Goal: Book appointment/travel/reservation

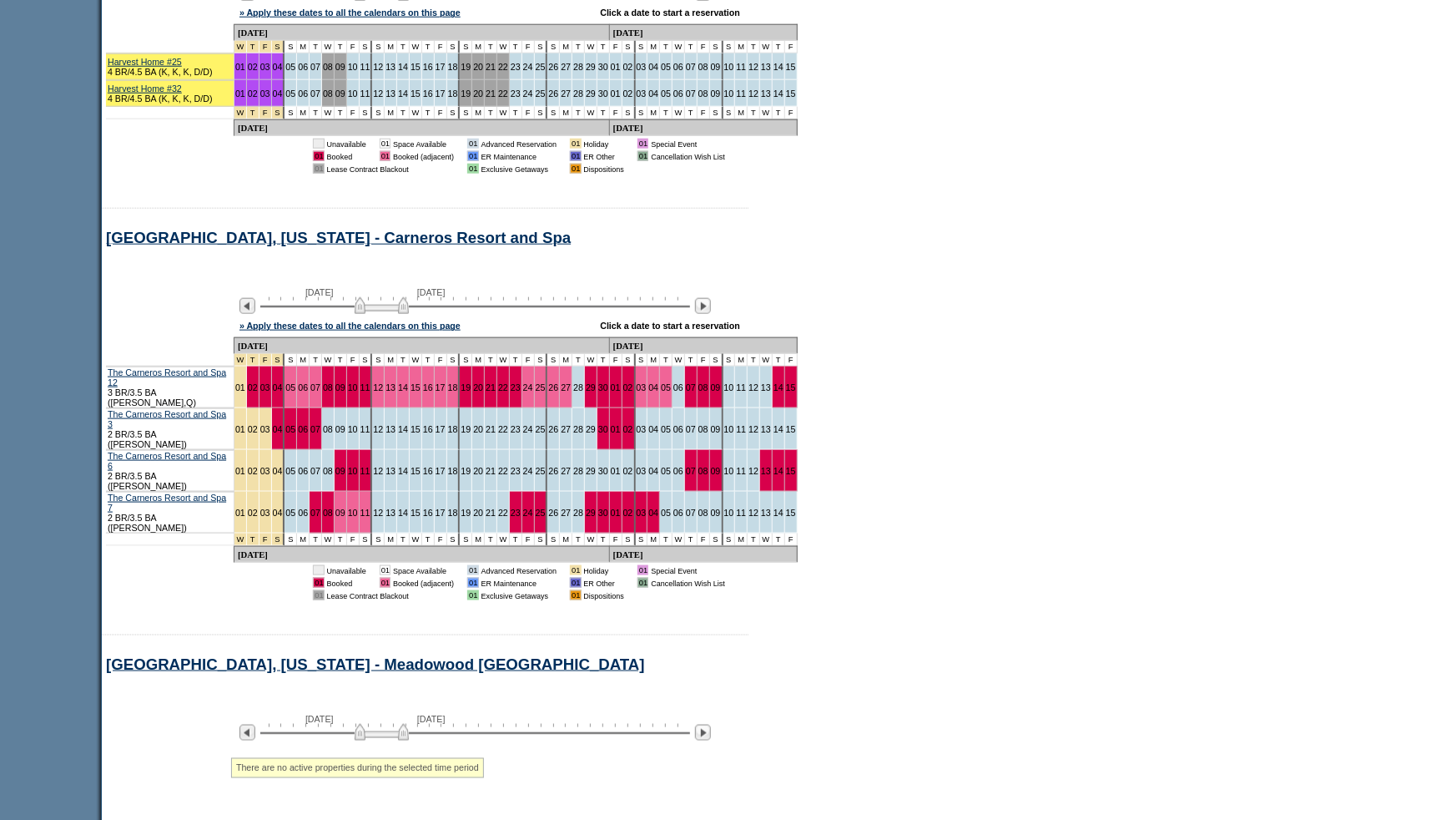
scroll to position [856, 0]
click at [359, 313] on img at bounding box center [374, 304] width 54 height 17
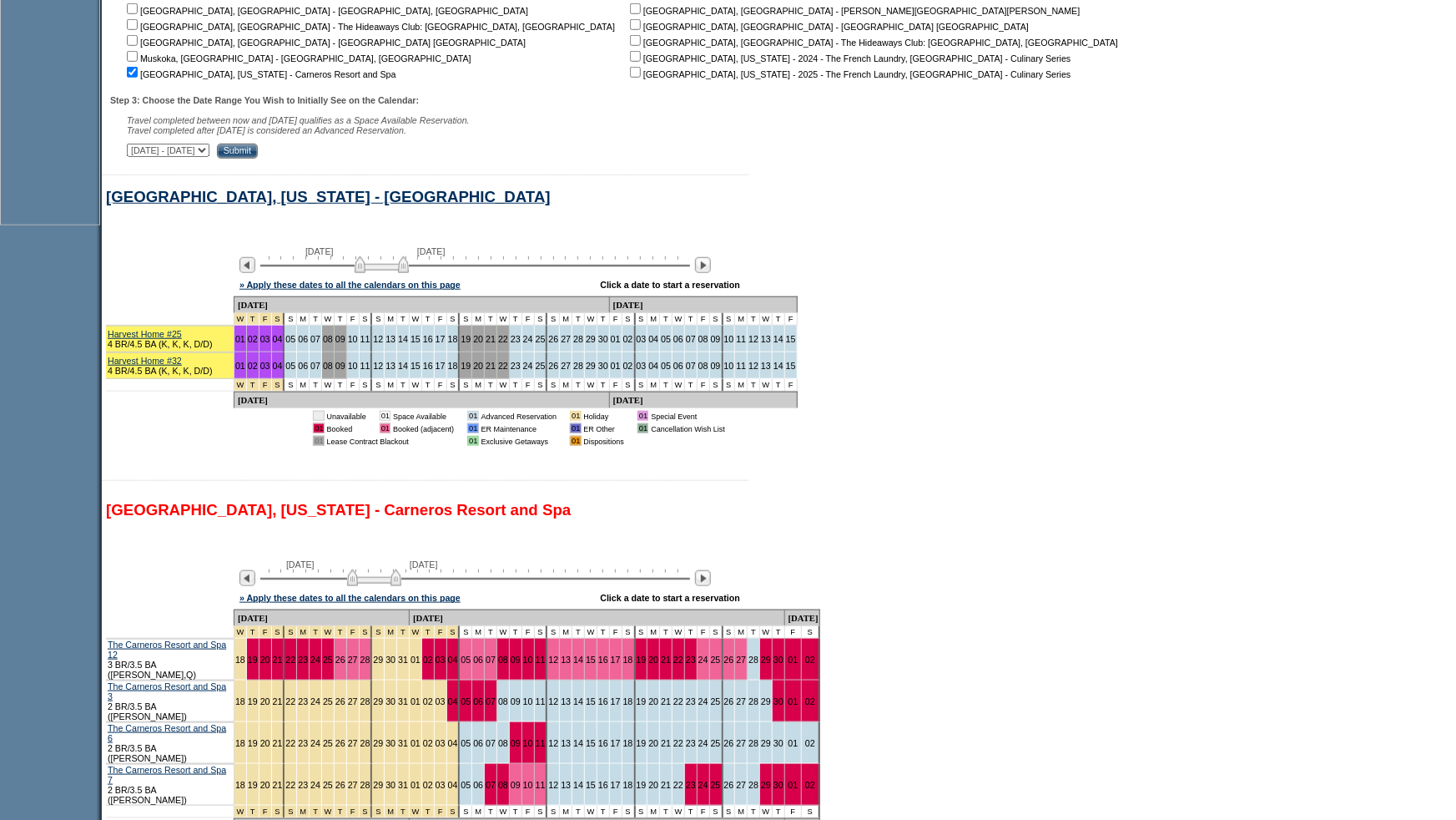
scroll to position [571, 0]
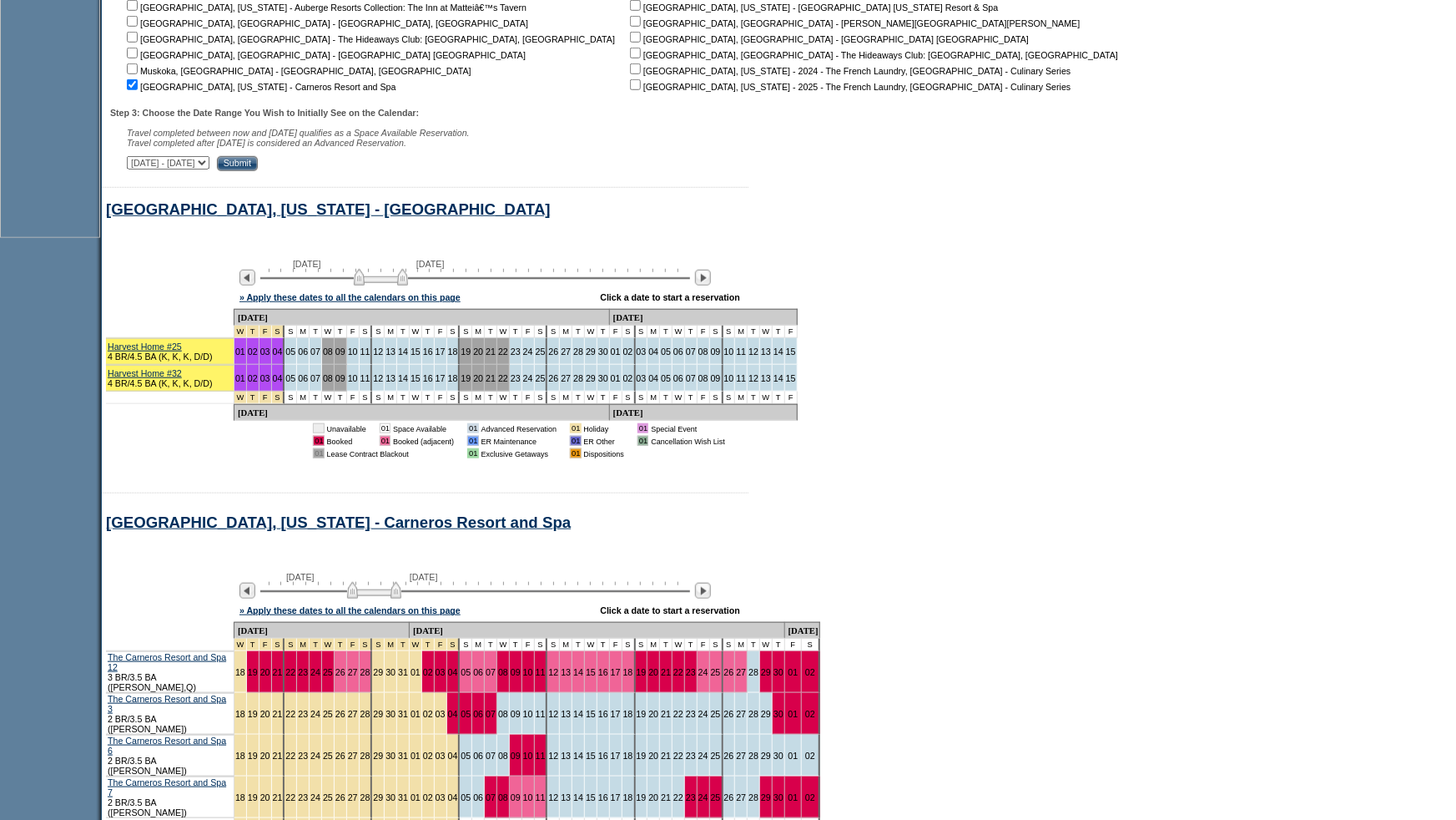
click at [369, 284] on img at bounding box center [381, 277] width 54 height 17
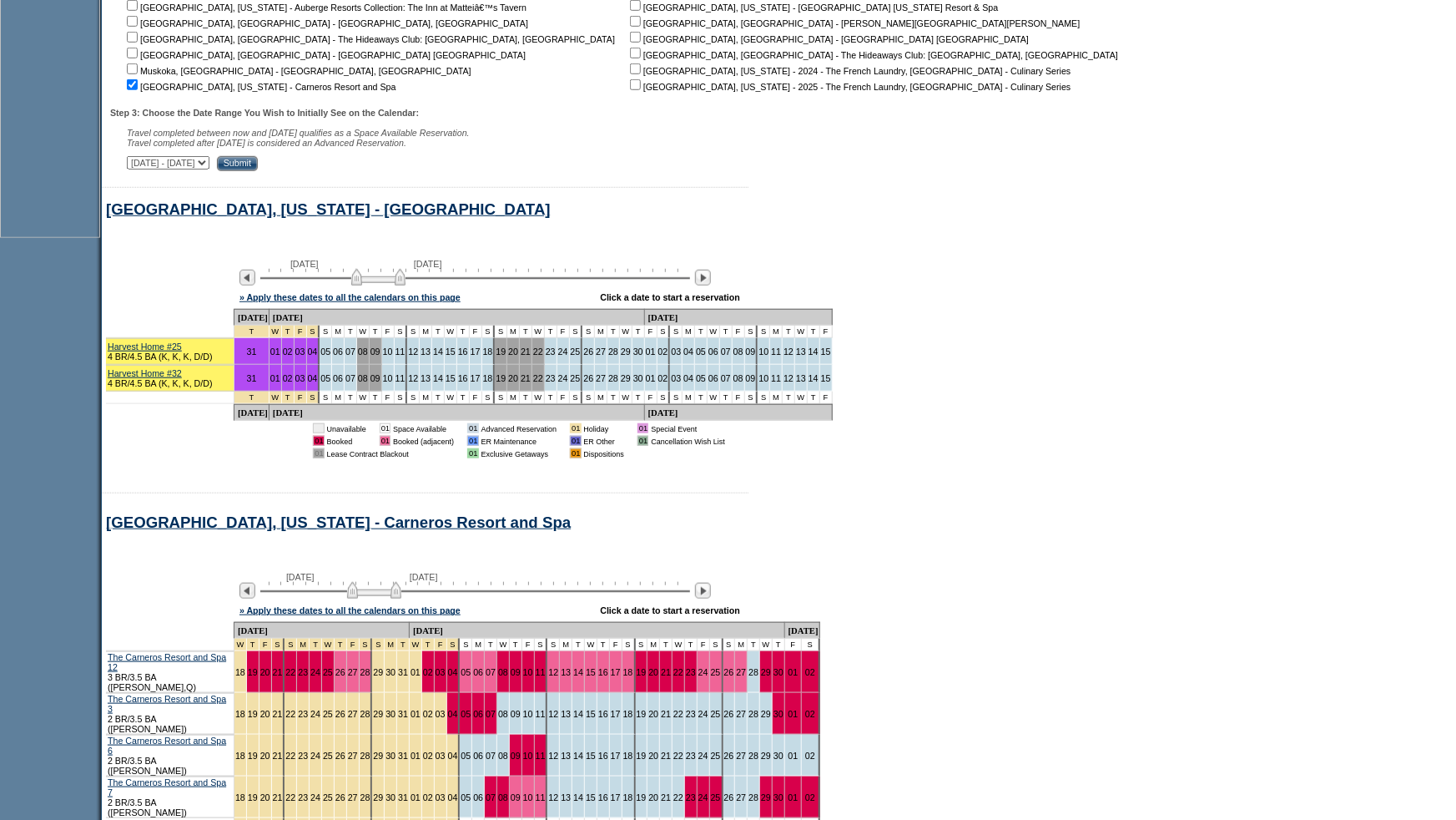
click at [366, 284] on img at bounding box center [379, 277] width 54 height 17
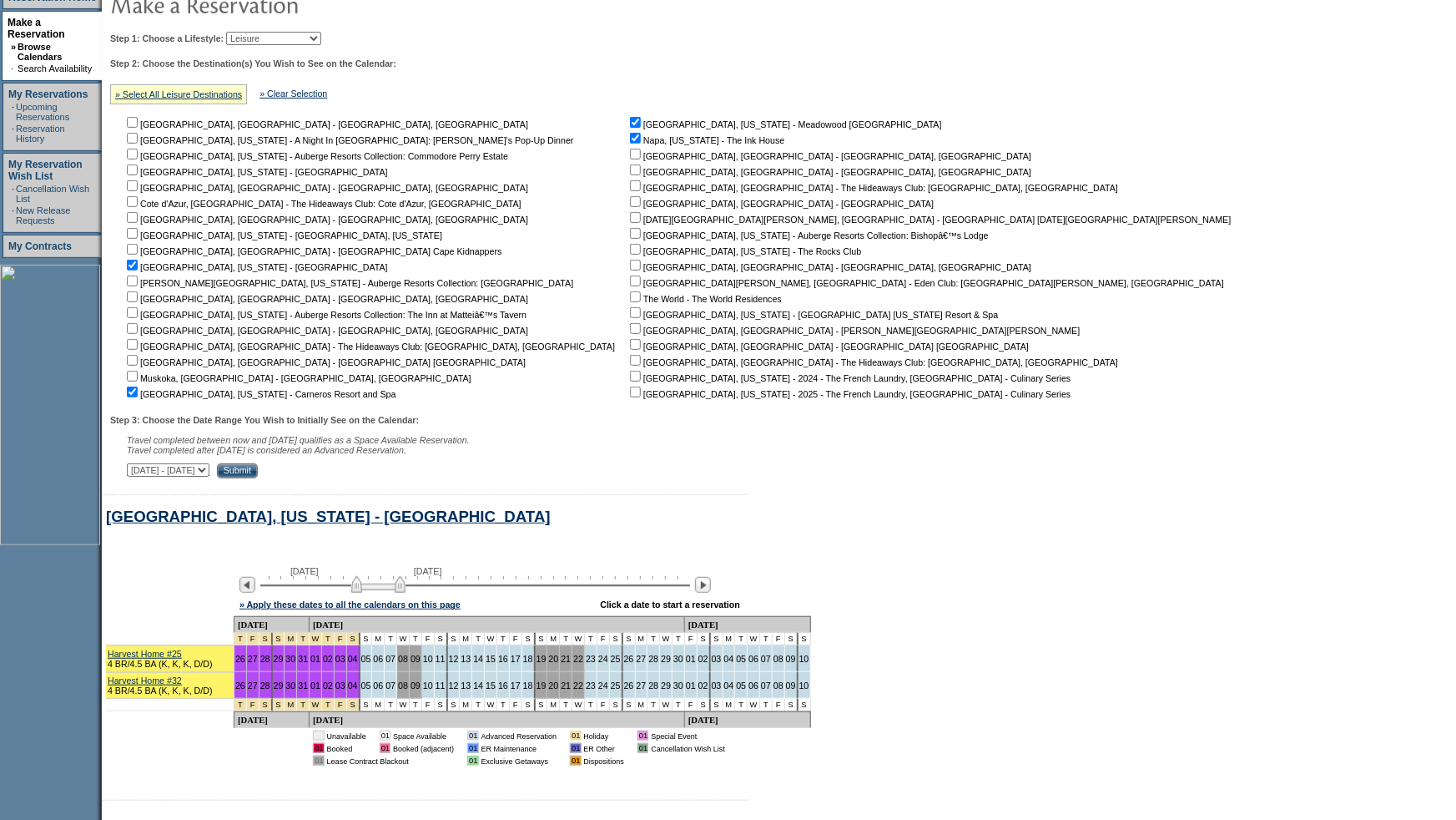
scroll to position [1221, 0]
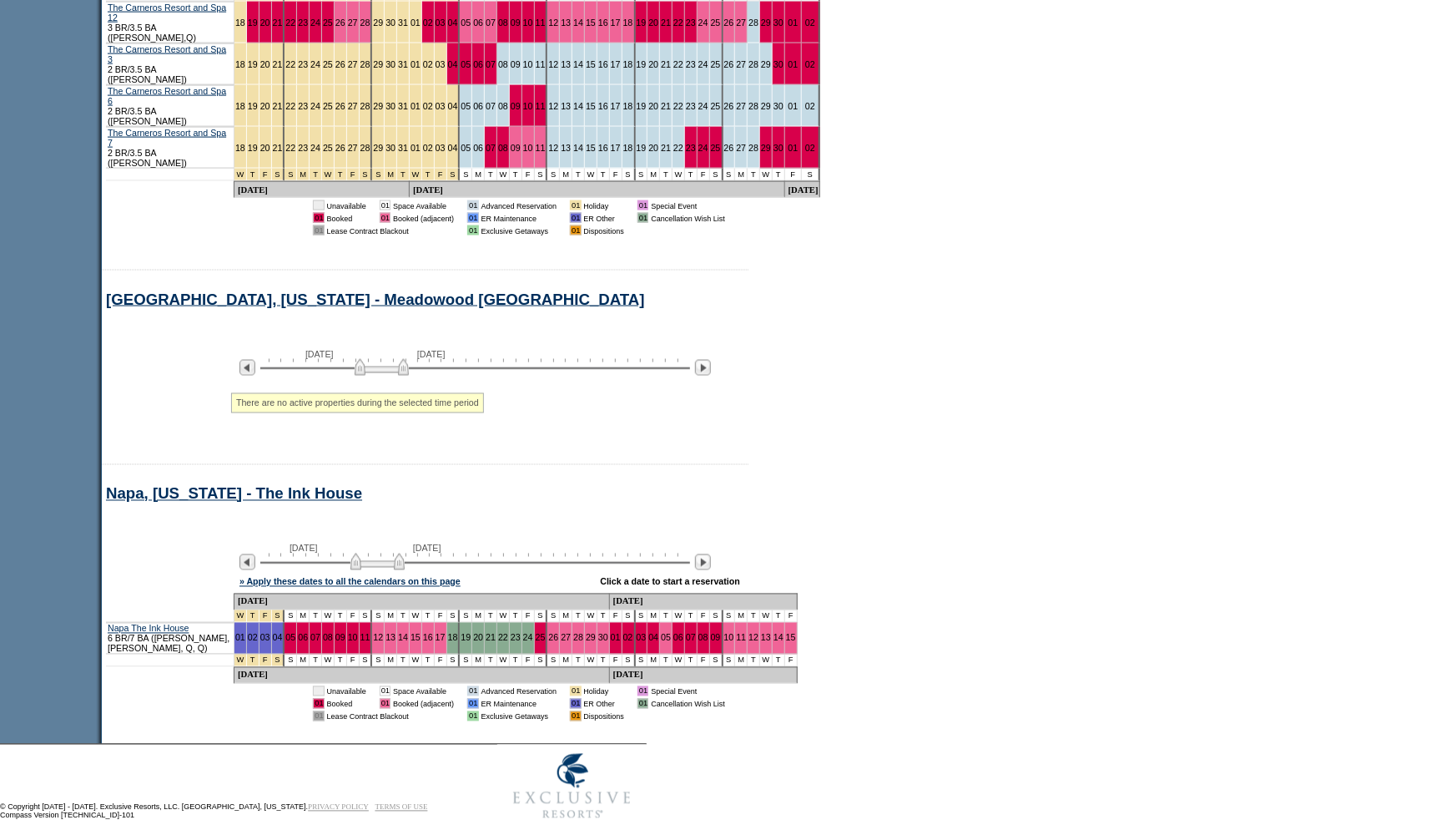
click at [364, 554] on img at bounding box center [378, 562] width 54 height 17
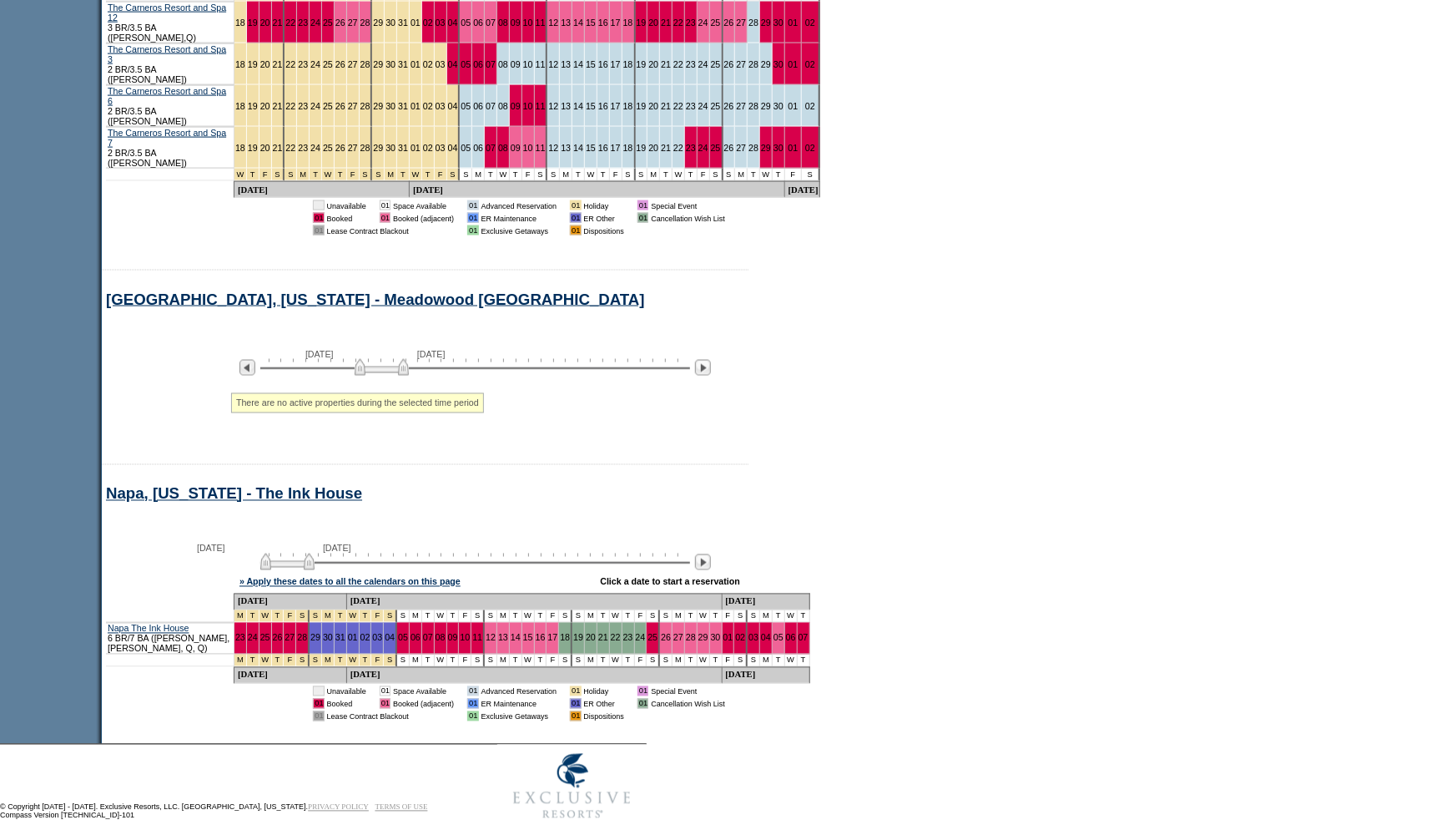
drag, startPoint x: 365, startPoint y: 531, endPoint x: 256, endPoint y: 531, distance: 109.0
click at [256, 543] on div "October 2, 2025 November 16, 2025" at bounding box center [472, 557] width 482 height 28
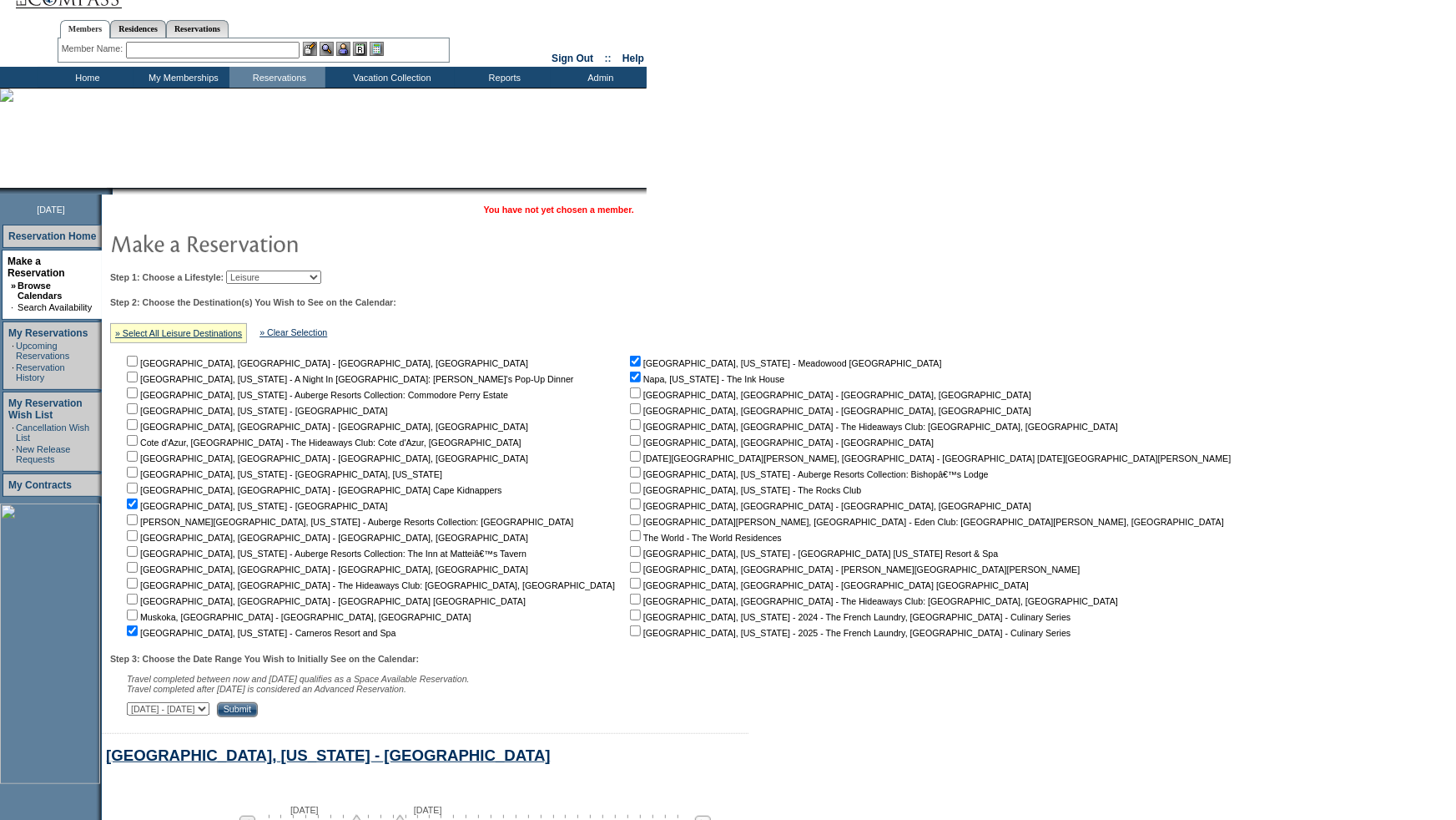
scroll to position [0, 0]
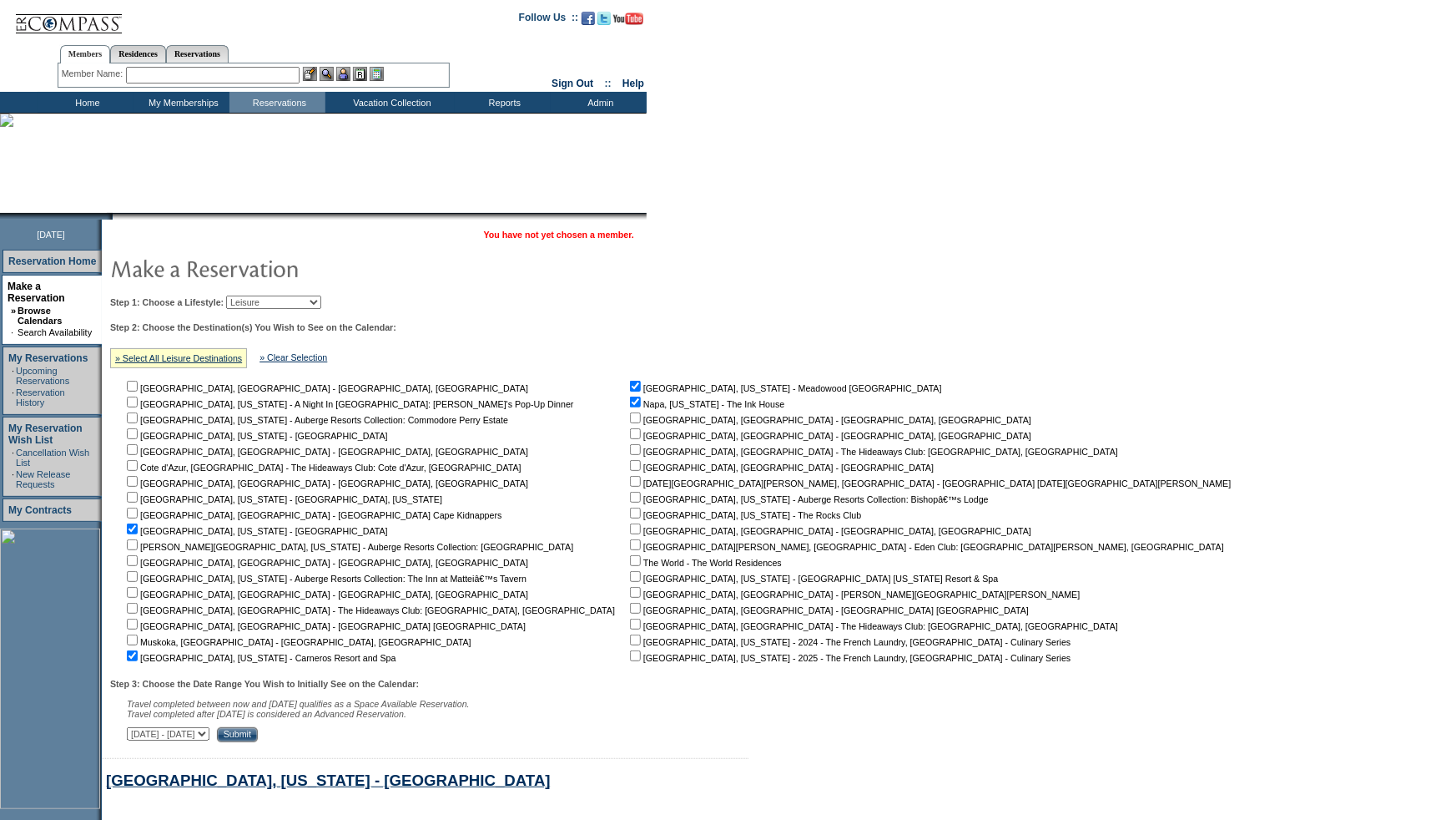
click at [314, 304] on select "Beach Leisure Metropolitan Mountain OIAL for Adventure OIAL for Couples OIAL fo…" at bounding box center [273, 301] width 95 height 13
select select "Beach"
click at [255, 295] on select "Beach Leisure Metropolitan Mountain OIAL for Adventure OIAL for Couples OIAL fo…" at bounding box center [273, 301] width 95 height 13
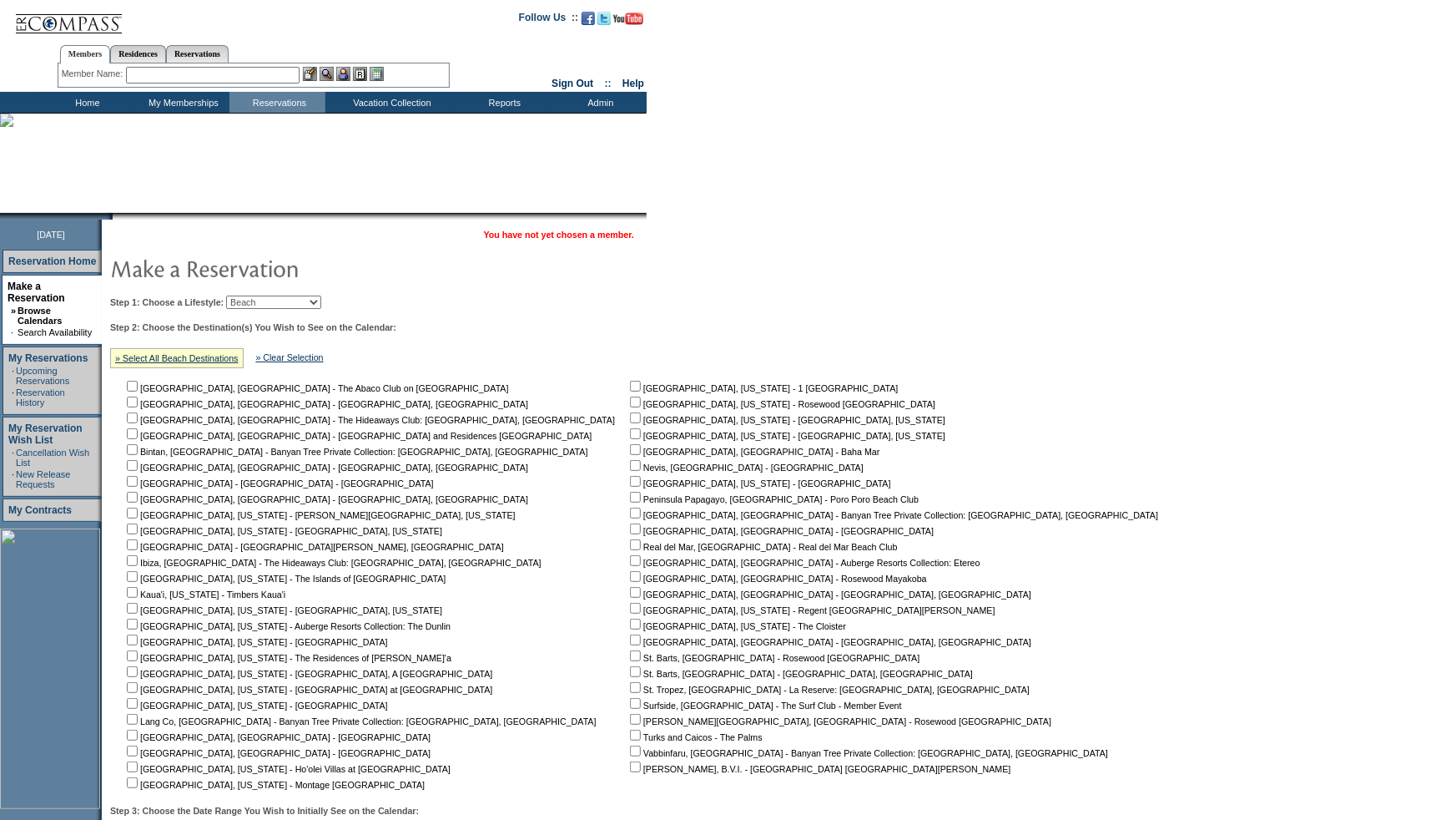
click at [630, 483] on input "checkbox" at bounding box center [635, 481] width 11 height 11
checkbox input "true"
click at [630, 406] on input "checkbox" at bounding box center [635, 402] width 11 height 11
checkbox input "true"
click at [138, 707] on input "checkbox" at bounding box center [132, 703] width 11 height 11
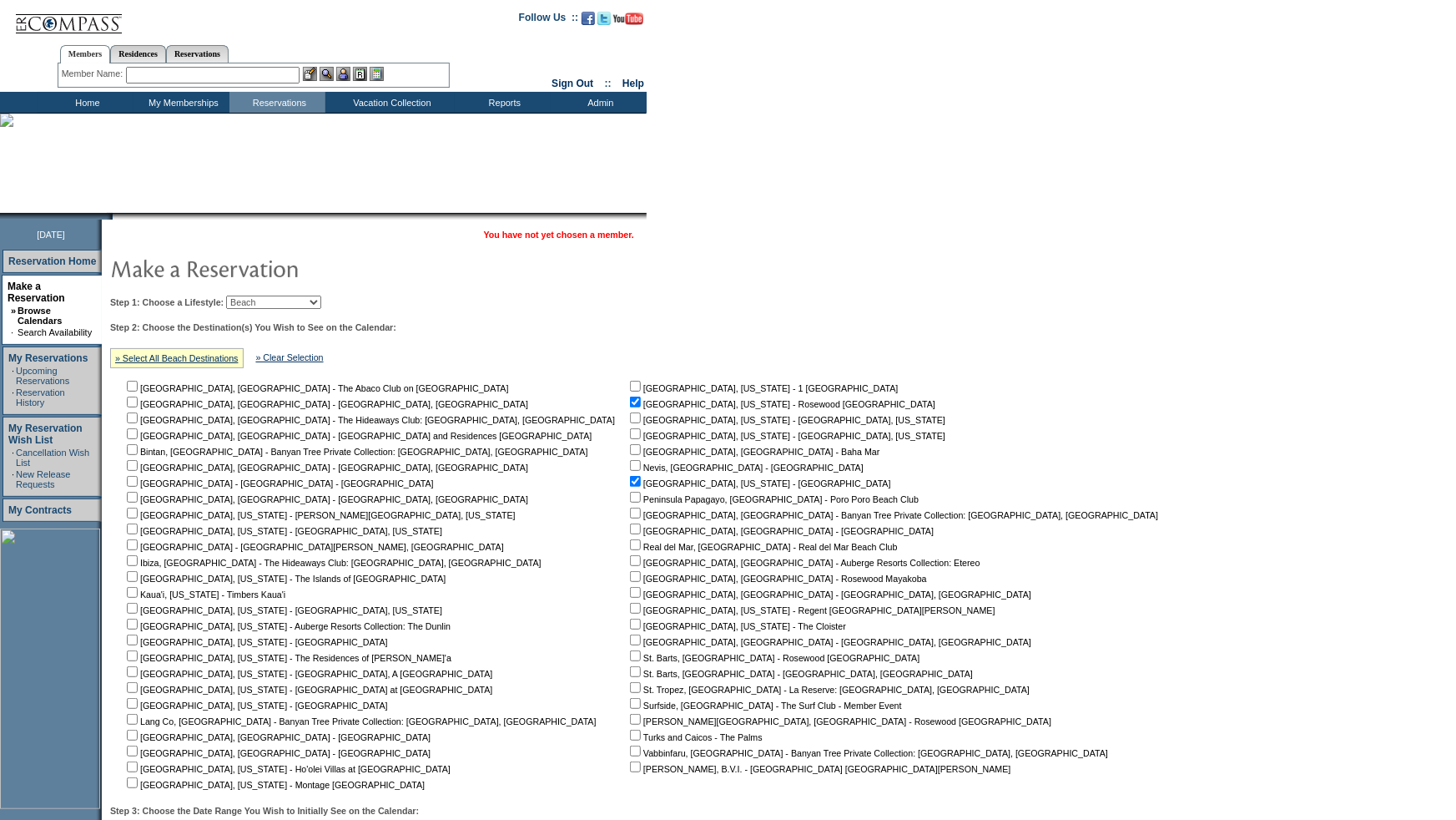
checkbox input "true"
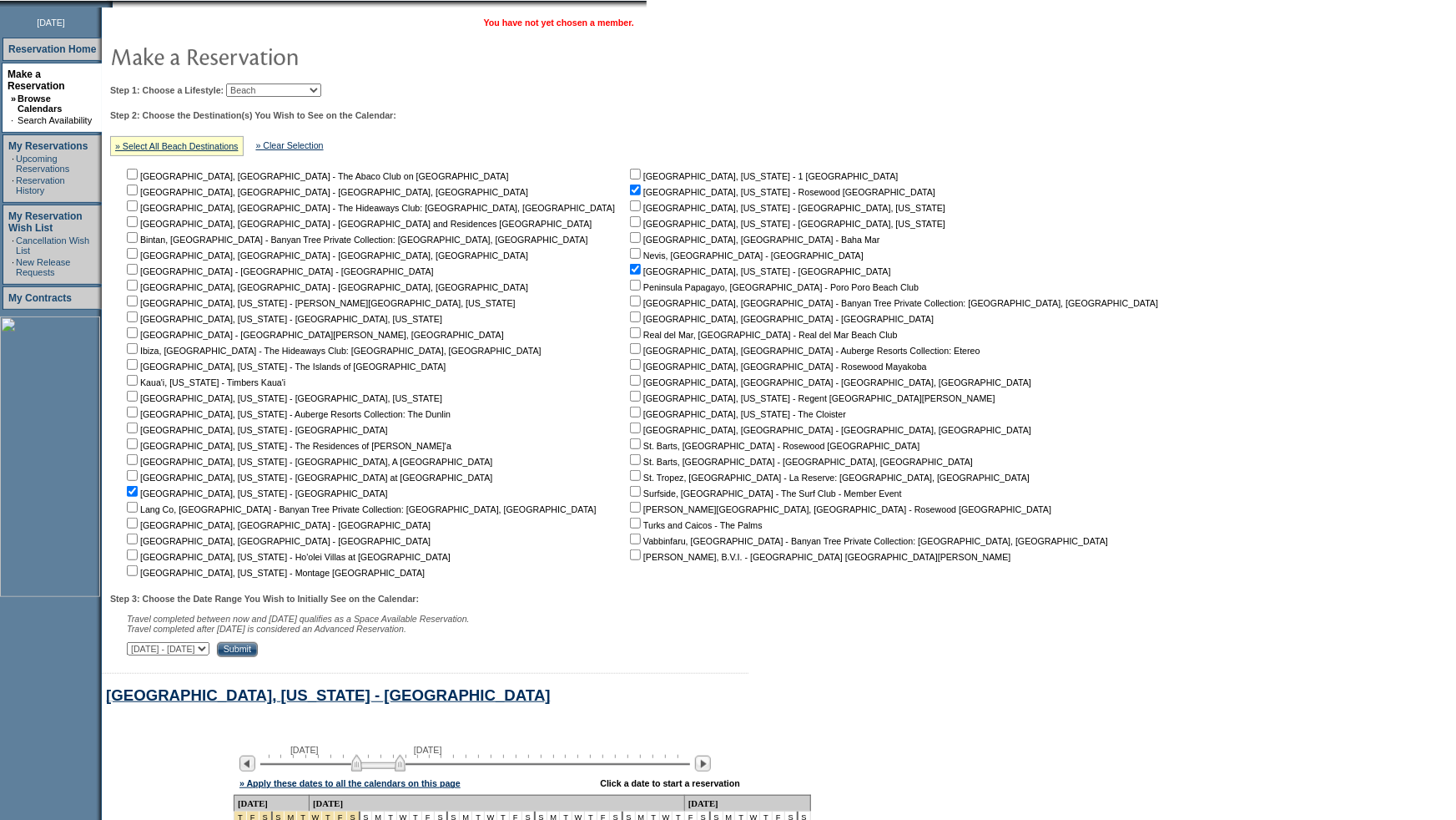
scroll to position [225, 0]
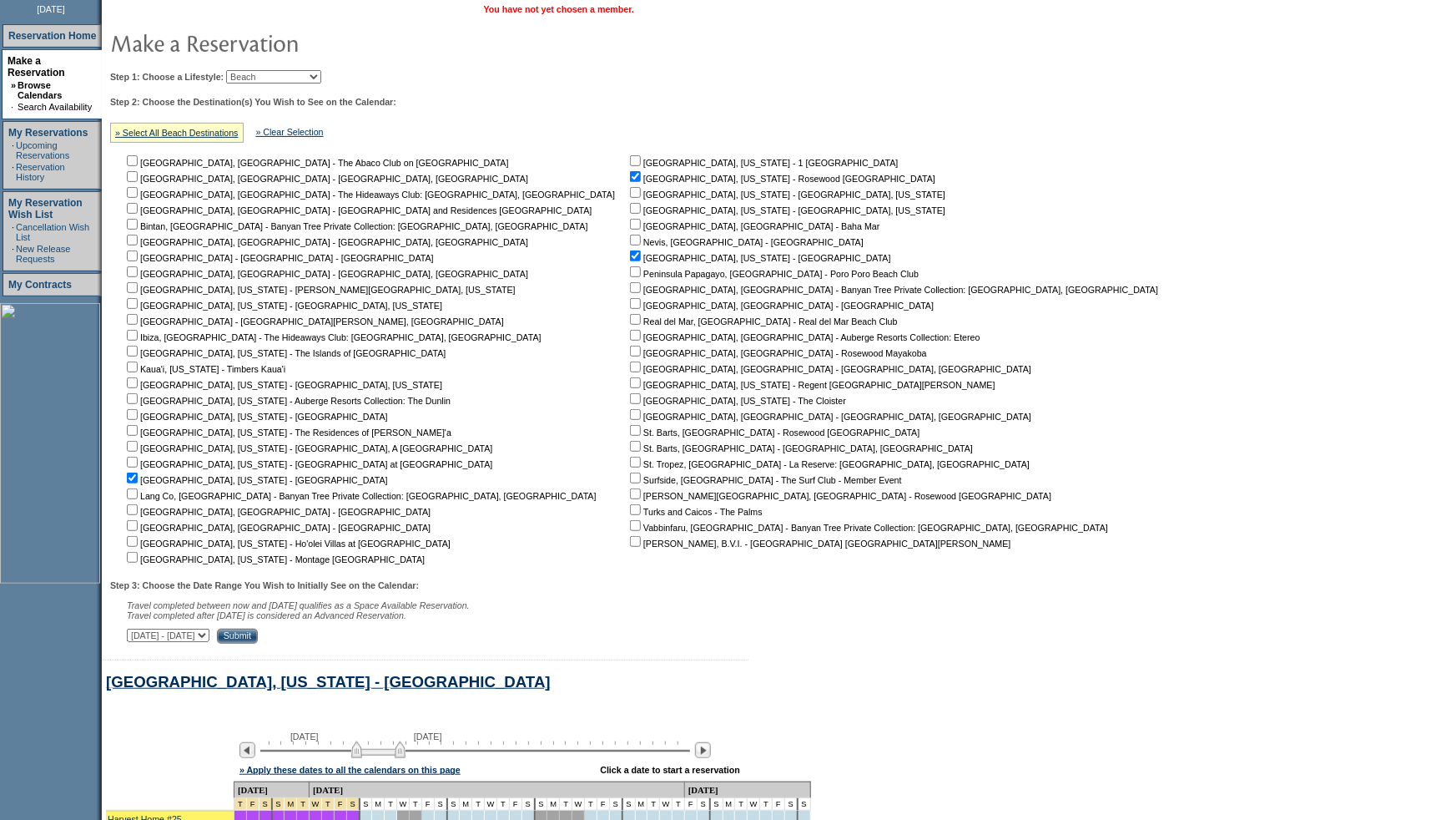
click at [257, 640] on input "Submit" at bounding box center [237, 635] width 41 height 15
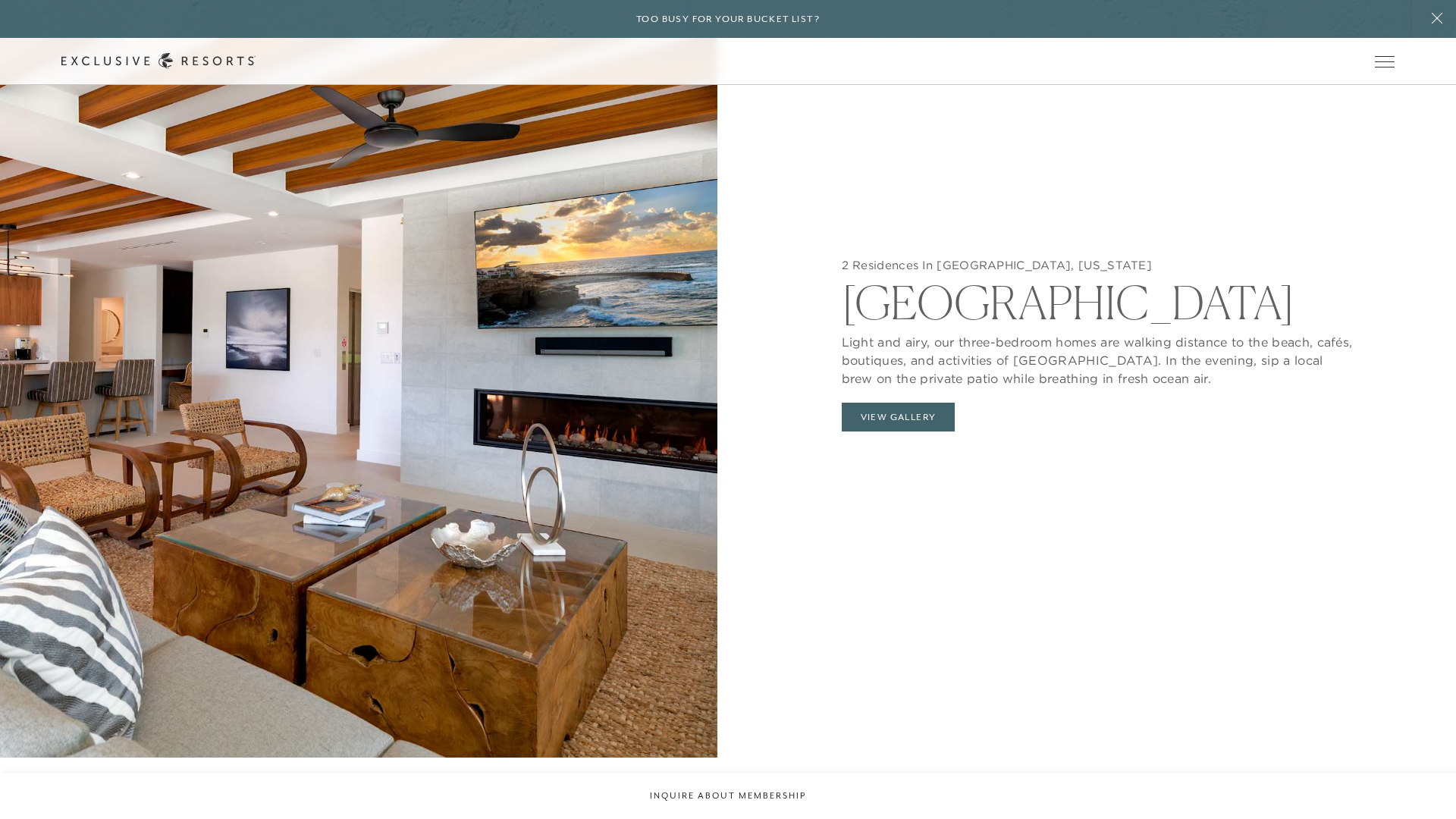
scroll to position [1851, 0]
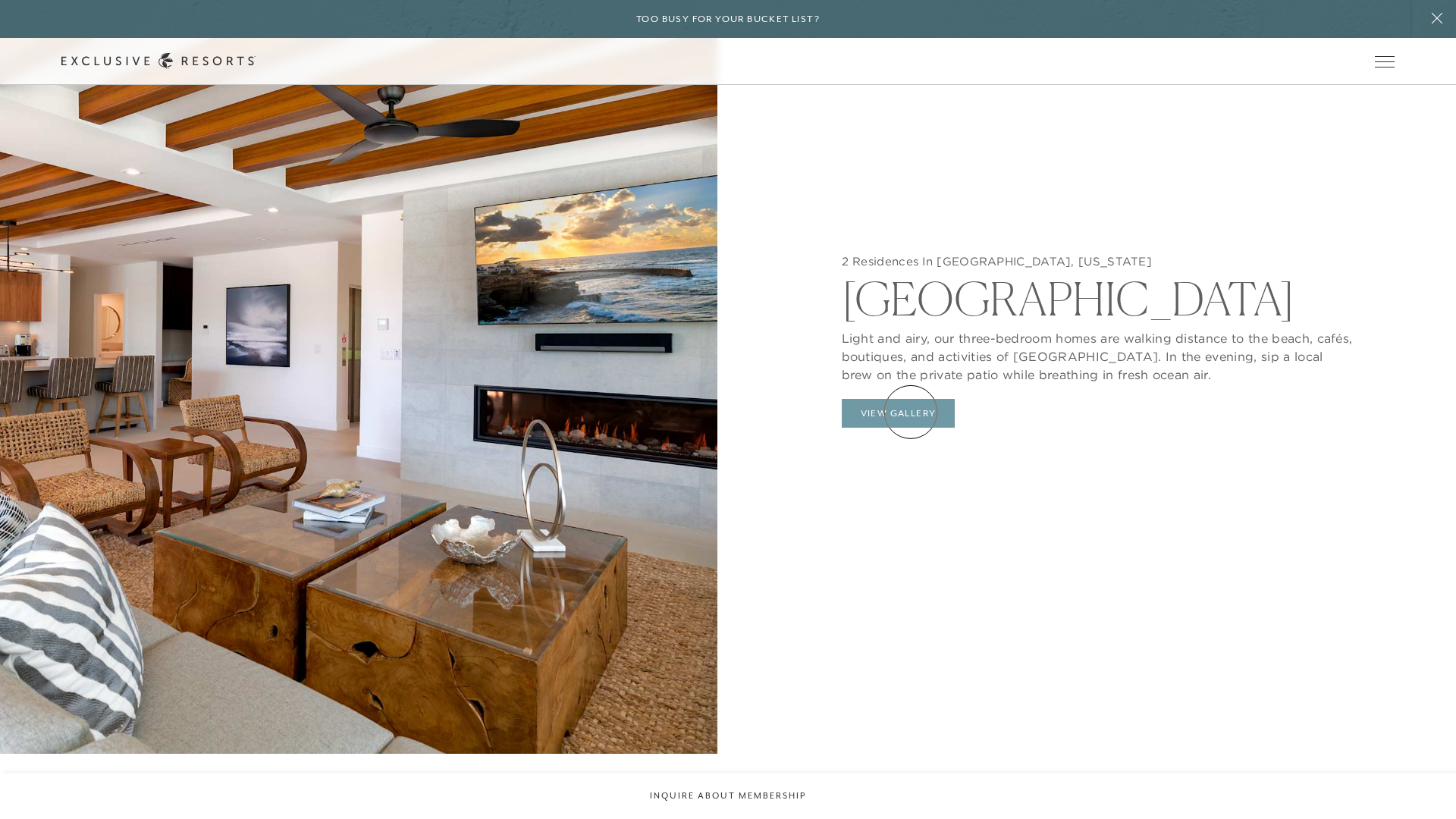
click at [911, 412] on button "View Gallery" at bounding box center [898, 413] width 113 height 29
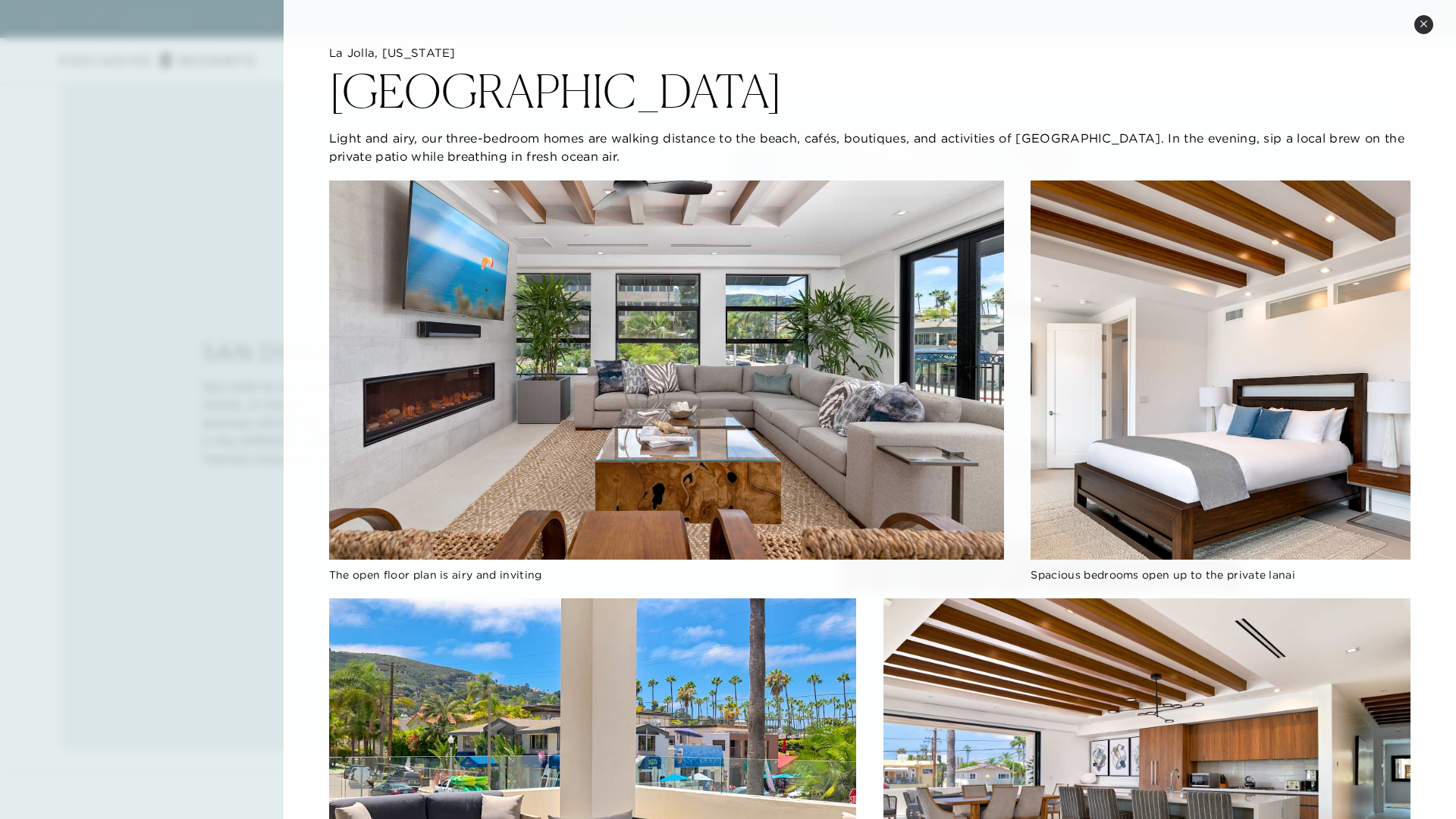
scroll to position [682, 0]
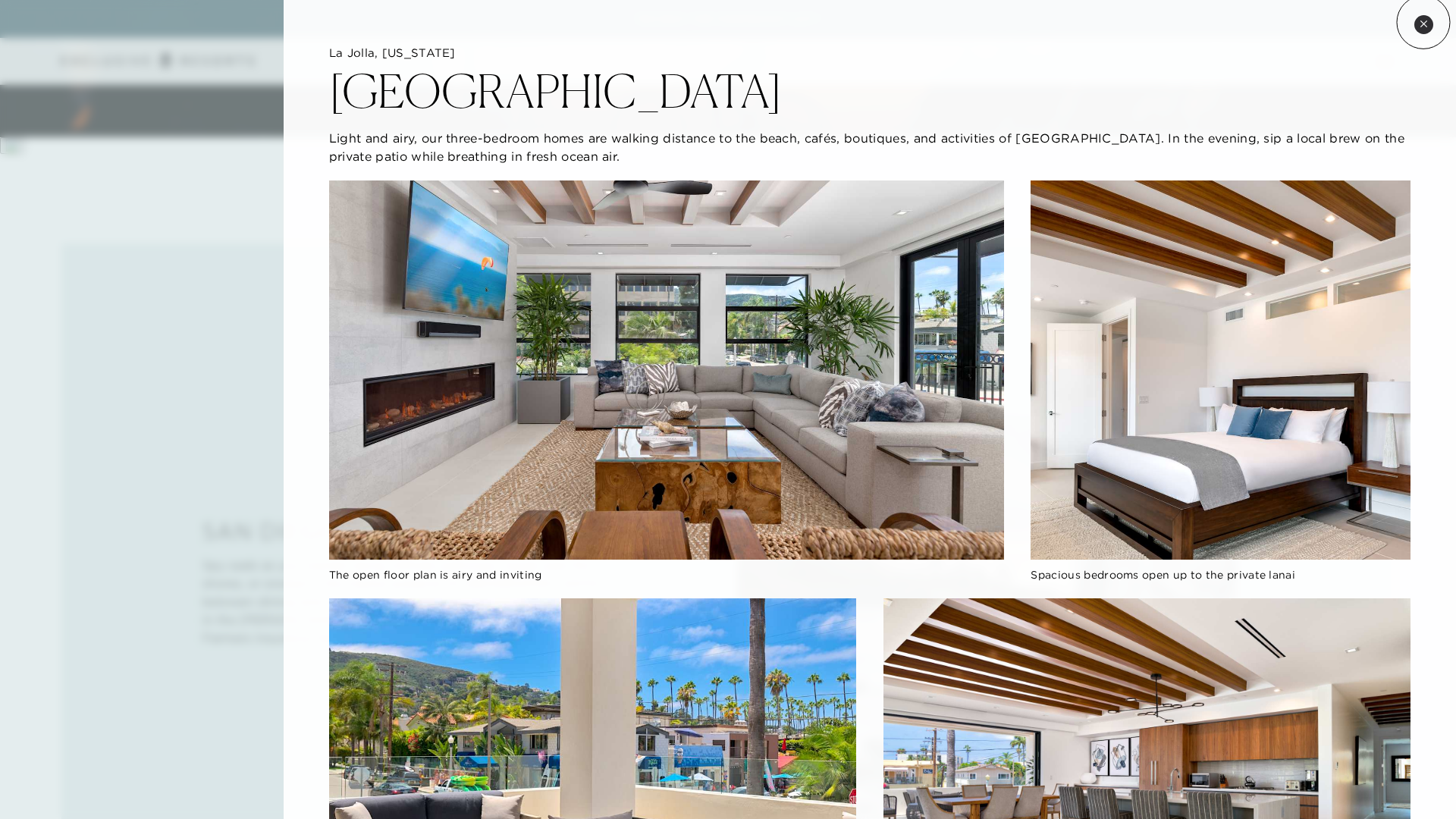
click at [1423, 22] on icon at bounding box center [1423, 24] width 8 height 8
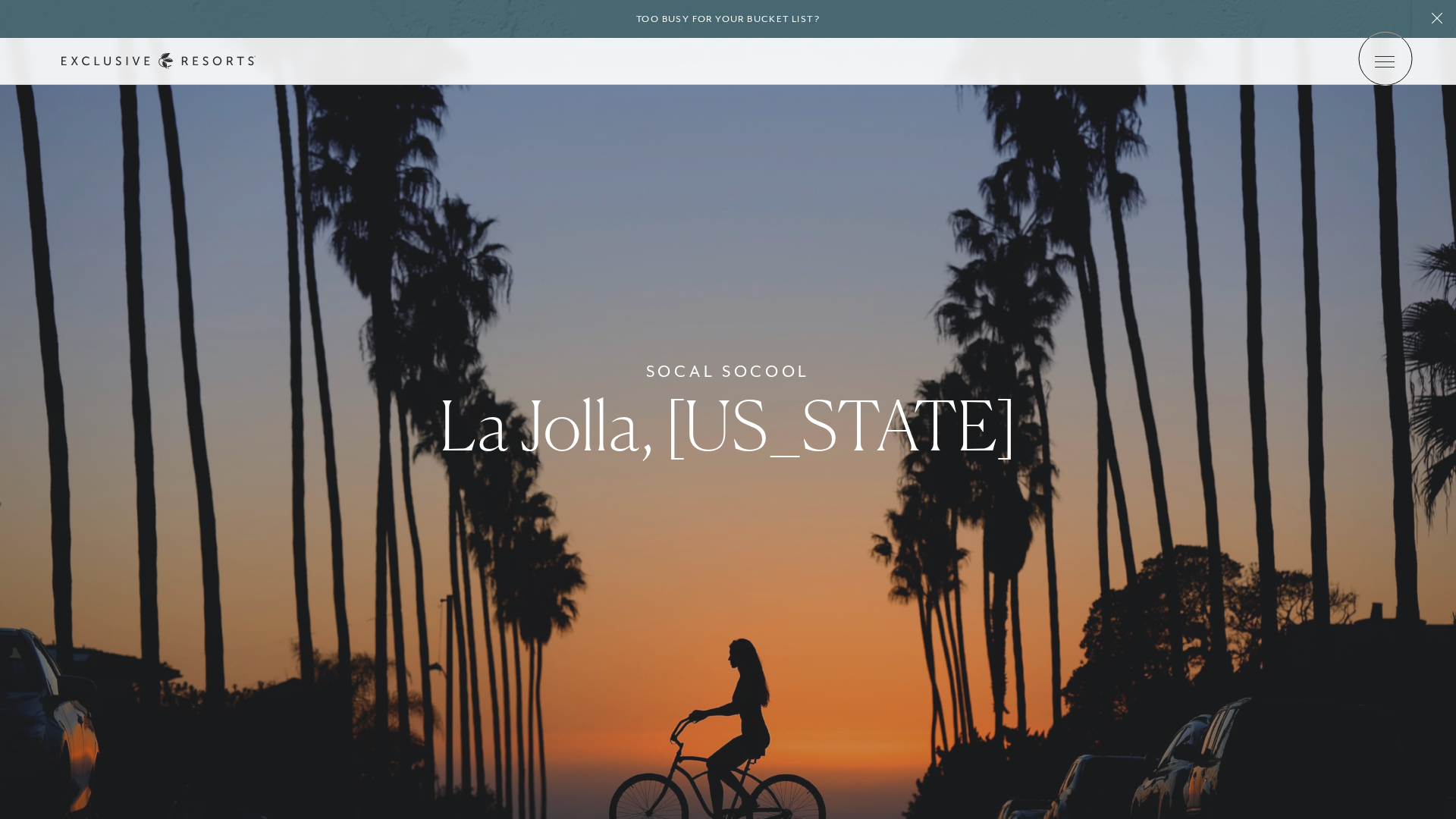
click at [0, 0] on icon at bounding box center [0, 0] width 0 height 0
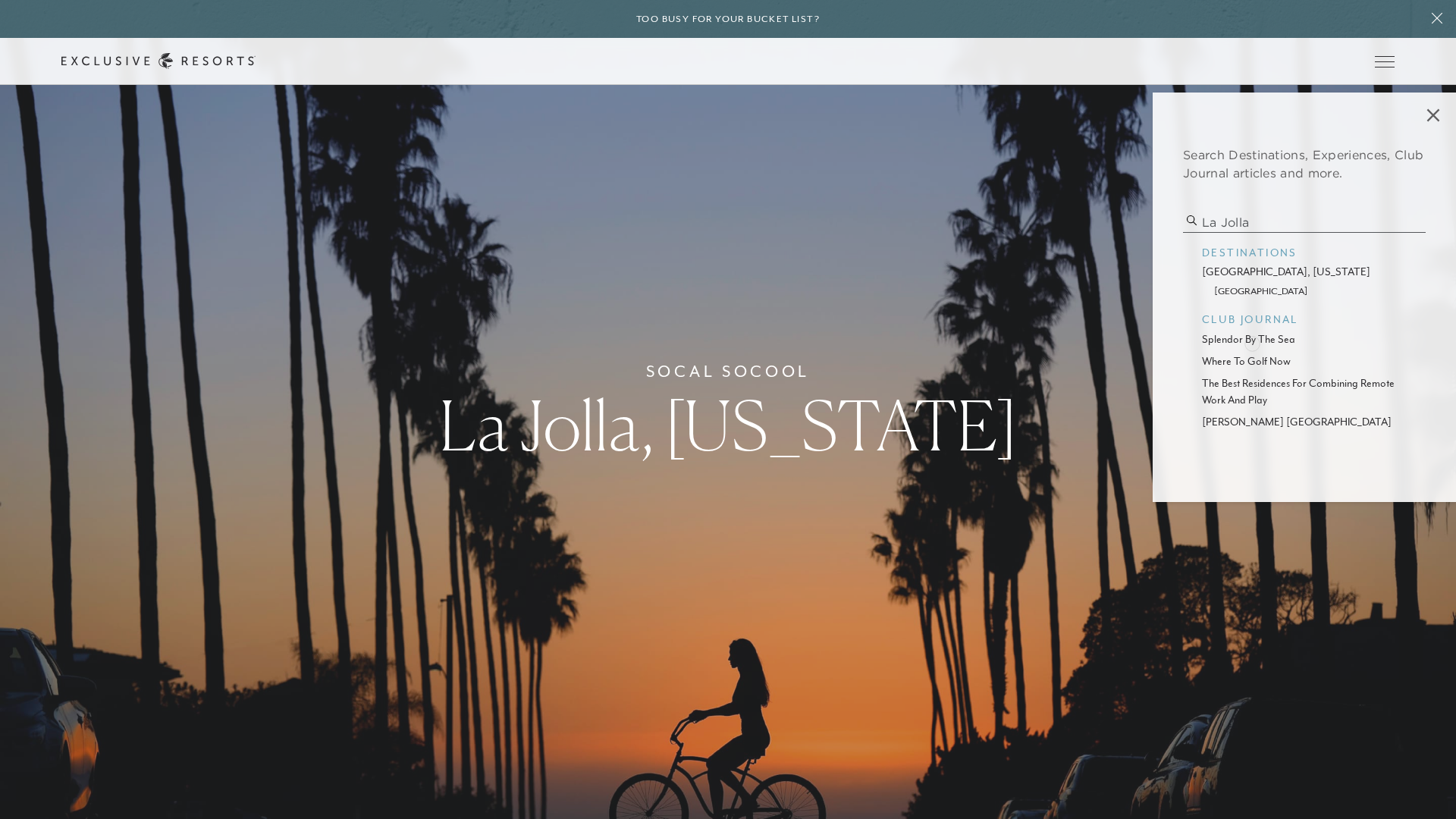
type input "la jolla"
click at [1252, 342] on p "splendor by the sea" at bounding box center [1304, 339] width 204 height 16
